Goal: Information Seeking & Learning: Check status

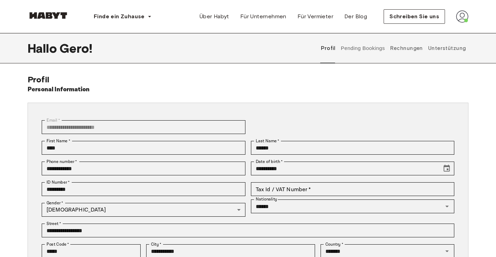
click at [454, 14] on div "Schreiben Sie uns" at bounding box center [426, 16] width 85 height 14
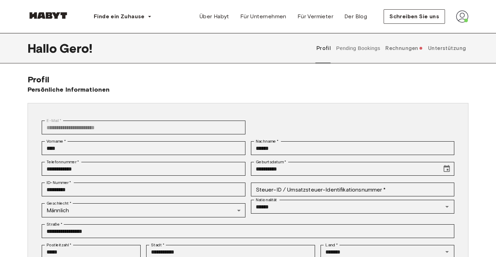
click at [467, 19] on img at bounding box center [462, 16] width 12 height 12
drag, startPoint x: 428, startPoint y: 71, endPoint x: 438, endPoint y: 62, distance: 13.7
click at [428, 71] on div "**********" at bounding box center [248, 186] width 496 height 306
click at [453, 31] on div "Profil Ausloggen" at bounding box center [447, 39] width 41 height 33
click at [446, 50] on font "Unterstützung" at bounding box center [447, 48] width 38 height 6
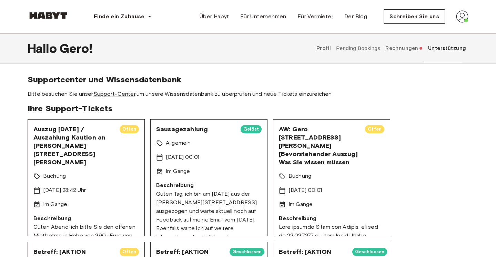
click at [250, 129] on font "Gelöst" at bounding box center [252, 129] width 16 height 5
click at [169, 147] on p "Allgemein" at bounding box center [178, 143] width 25 height 9
click at [173, 143] on font "Allgemein" at bounding box center [178, 143] width 25 height 7
drag, startPoint x: 165, startPoint y: 165, endPoint x: 170, endPoint y: 159, distance: 7.6
click at [165, 165] on div "Sausagezahlung Gelöst Allgemein [DATE] 00:01 Im Gange Beschreibung Guten Tag, i…" at bounding box center [208, 177] width 117 height 117
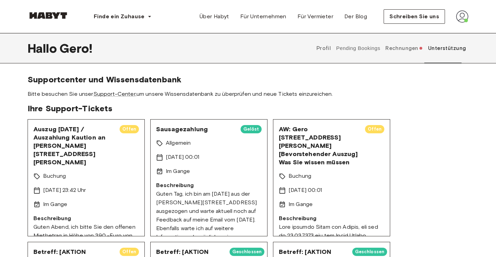
click at [172, 158] on font "[DATE] 00:01" at bounding box center [182, 157] width 33 height 7
click at [161, 170] on icon at bounding box center [159, 171] width 7 height 7
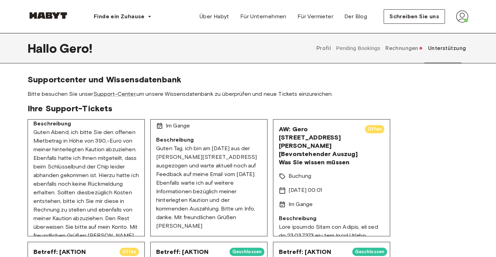
click at [162, 128] on icon at bounding box center [159, 126] width 5 height 6
drag, startPoint x: 192, startPoint y: 132, endPoint x: 180, endPoint y: 129, distance: 12.9
click at [191, 132] on div "Sausagezahlung Gelöst Allgemein [DATE] 00:01 Im Gange Beschreibung Guten Tag, i…" at bounding box center [208, 177] width 117 height 117
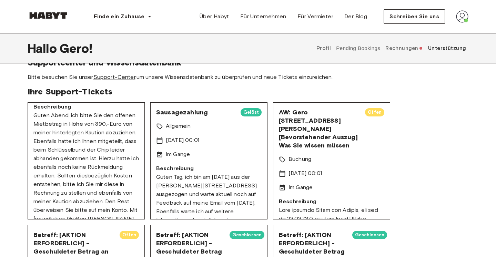
click at [255, 110] on font "Gelöst" at bounding box center [252, 112] width 16 height 5
click at [165, 127] on div "Allgemein" at bounding box center [209, 126] width 106 height 9
click at [162, 128] on icon at bounding box center [159, 126] width 7 height 7
drag, startPoint x: 175, startPoint y: 142, endPoint x: 187, endPoint y: 155, distance: 18.1
click at [192, 152] on div "Sausagezahlung Gelöst Allgemein [DATE] 00:01 Im Gange Beschreibung Guten Tag, i…" at bounding box center [208, 160] width 117 height 117
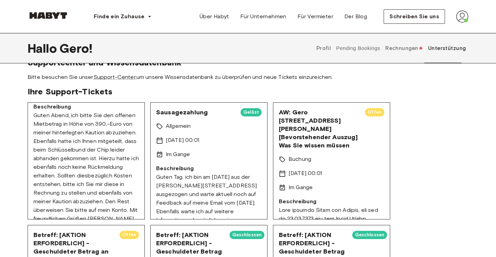
click at [161, 155] on icon at bounding box center [159, 154] width 7 height 7
